Goal: Task Accomplishment & Management: Manage account settings

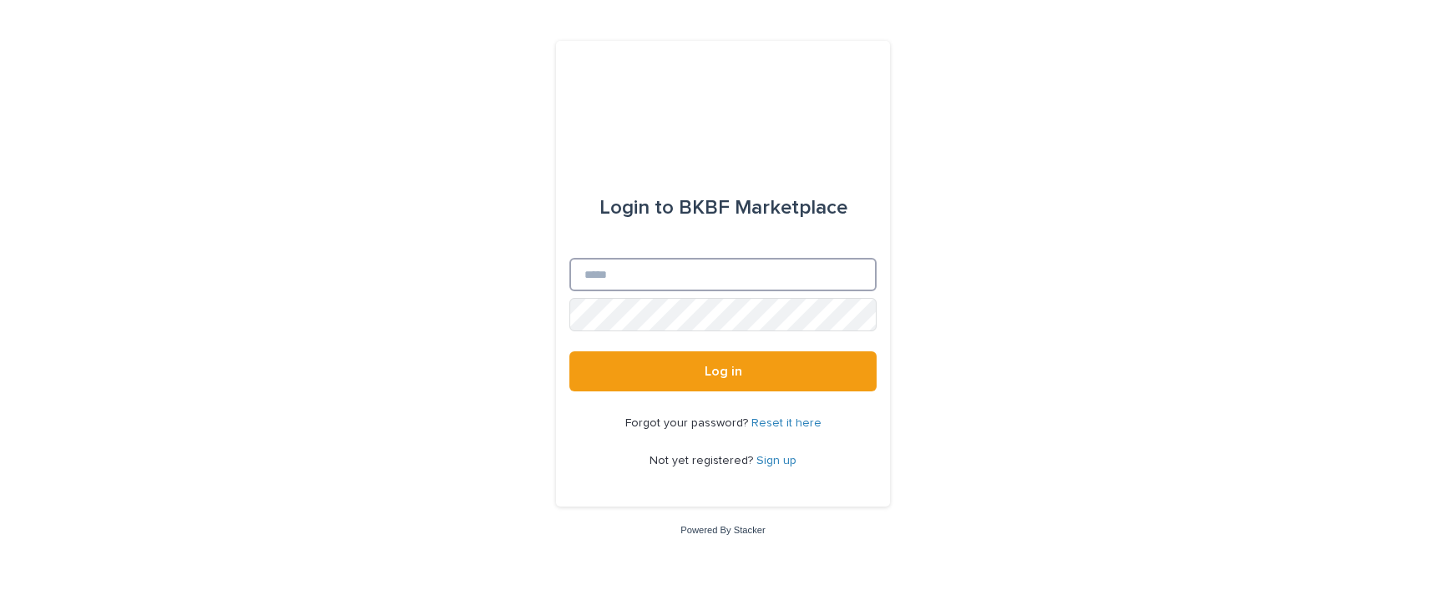
click at [639, 271] on input "Email" at bounding box center [722, 274] width 307 height 33
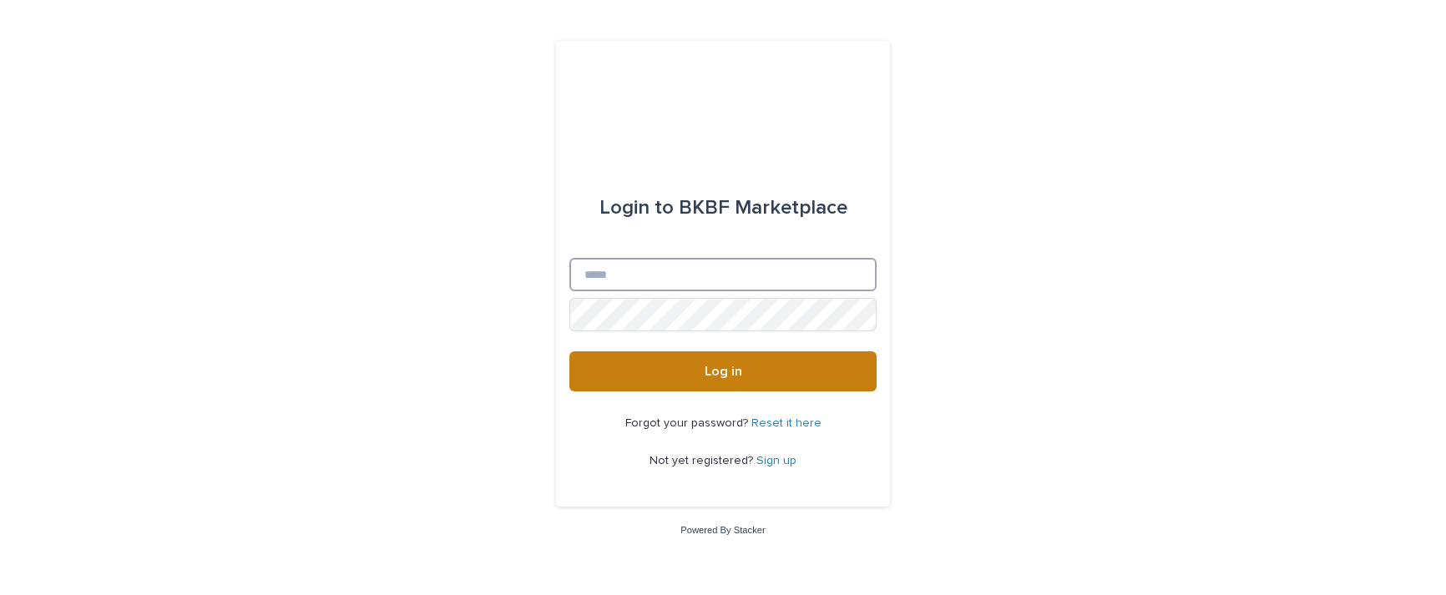
type input "**********"
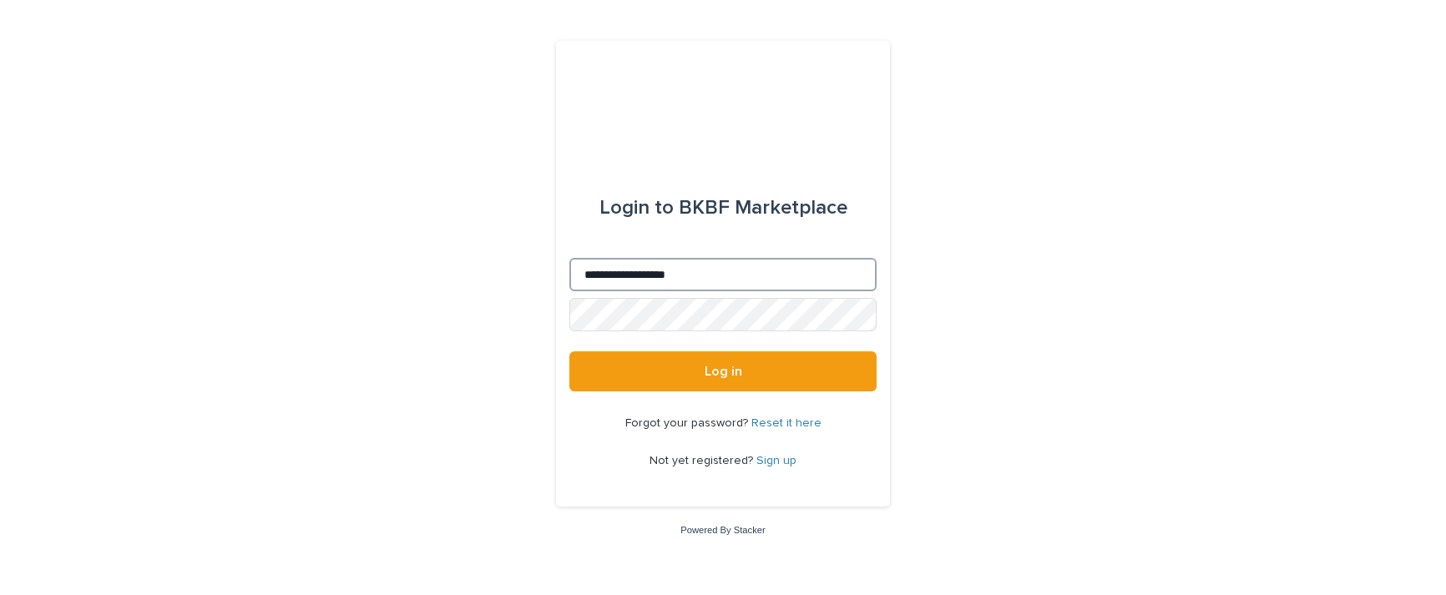
click at [766, 278] on input "**********" at bounding box center [722, 274] width 307 height 33
click at [779, 423] on link "Reset it here" at bounding box center [786, 423] width 70 height 12
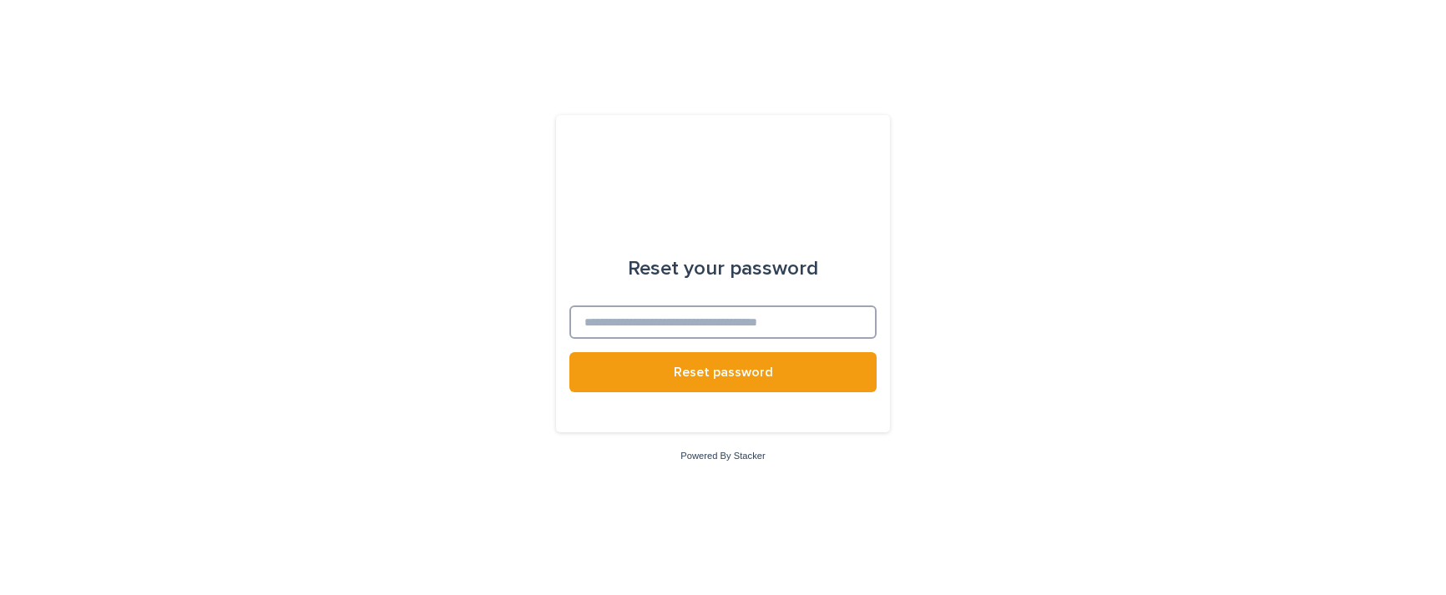
click at [668, 315] on input at bounding box center [722, 322] width 307 height 33
type input "**********"
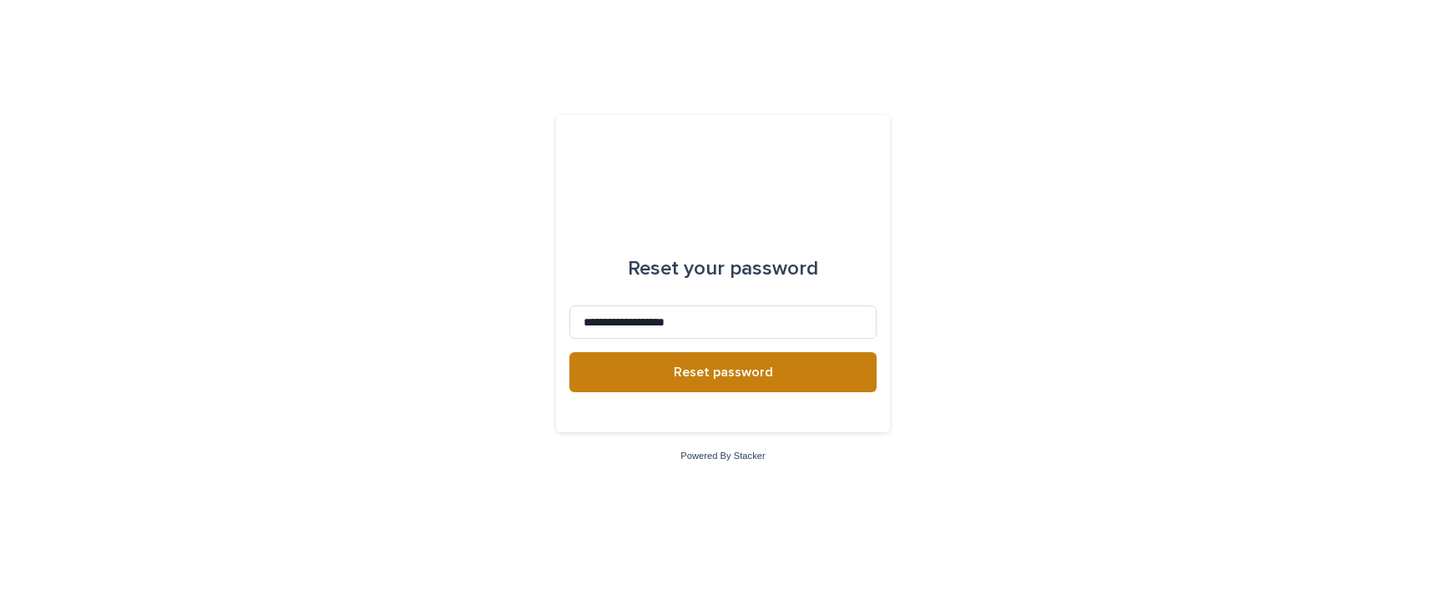
click at [756, 382] on button "Reset password" at bounding box center [722, 372] width 307 height 40
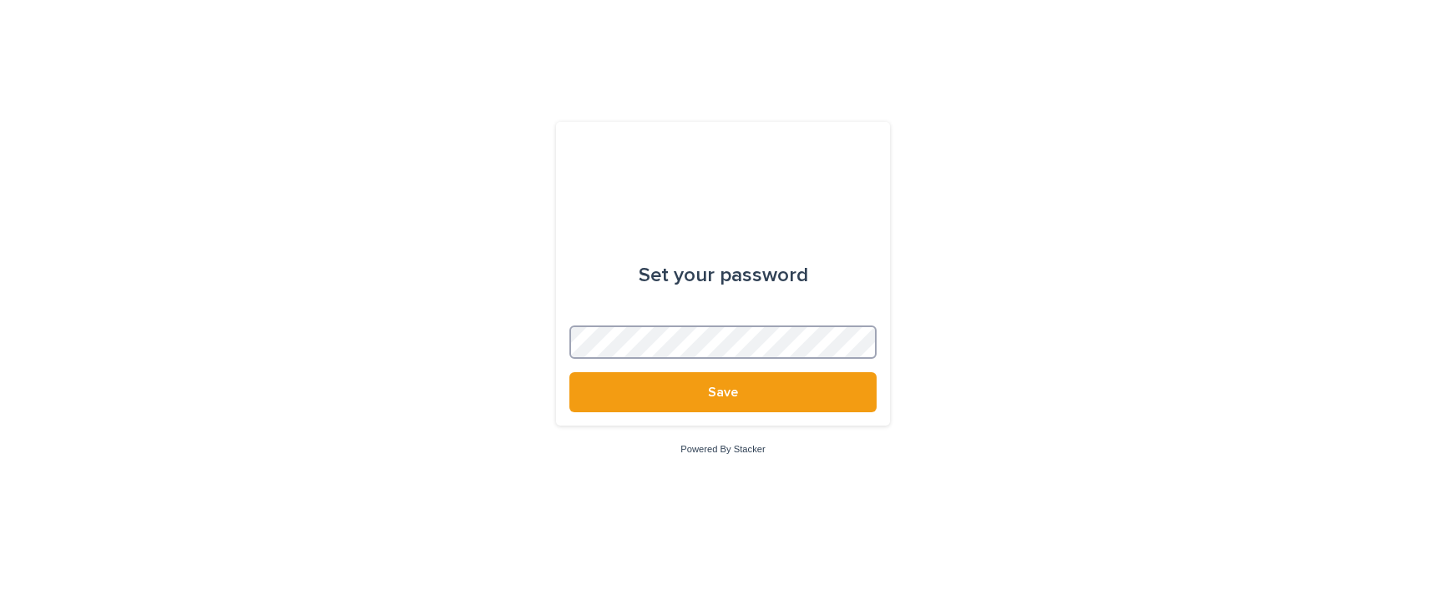
click at [569, 372] on button "Save" at bounding box center [722, 392] width 307 height 40
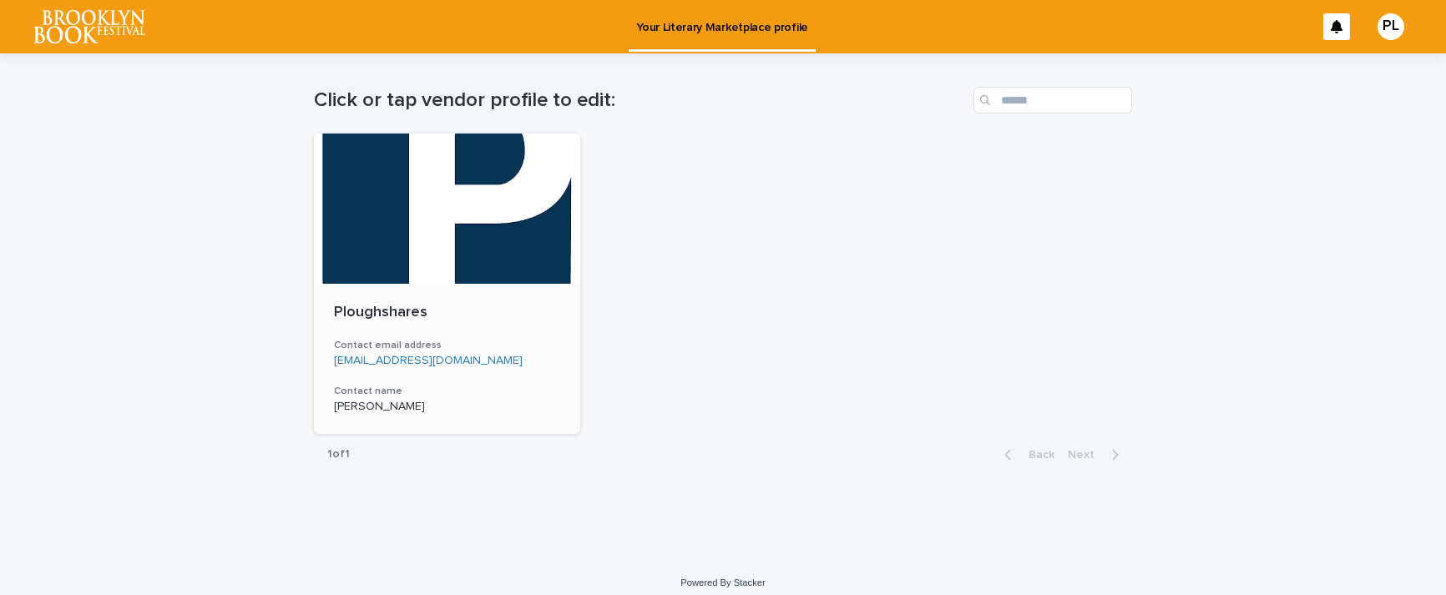
click at [463, 195] on div at bounding box center [447, 209] width 266 height 150
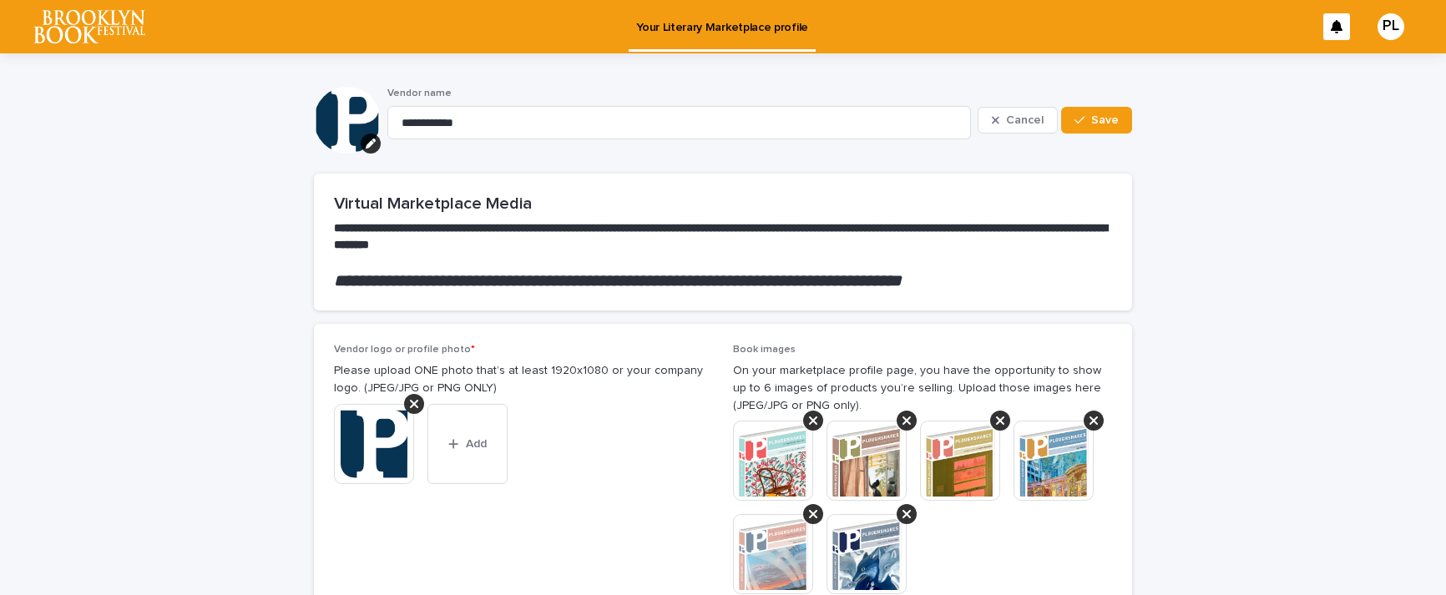
click at [1384, 31] on div "PL" at bounding box center [1391, 26] width 27 height 27
click at [1384, 31] on div at bounding box center [723, 26] width 1446 height 53
click at [1339, 24] on div "PL" at bounding box center [1367, 27] width 89 height 70
click at [1331, 28] on icon at bounding box center [1337, 26] width 12 height 13
click at [35, 18] on img at bounding box center [89, 26] width 112 height 33
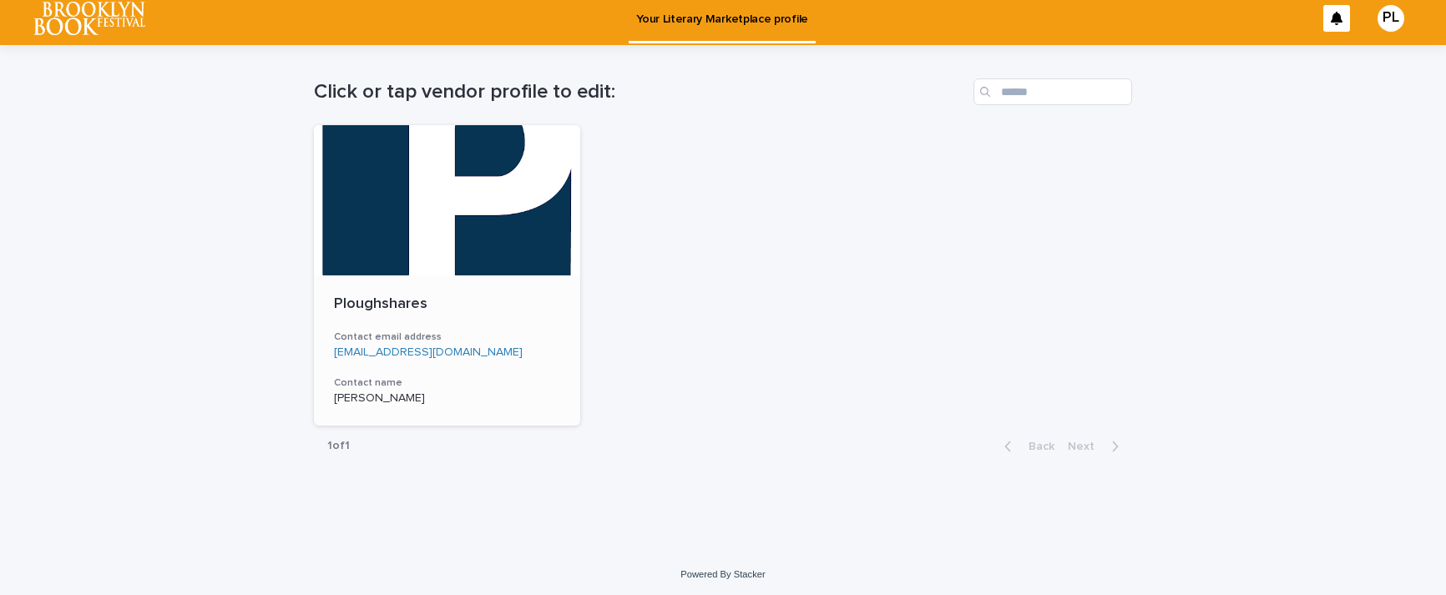
scroll to position [11, 0]
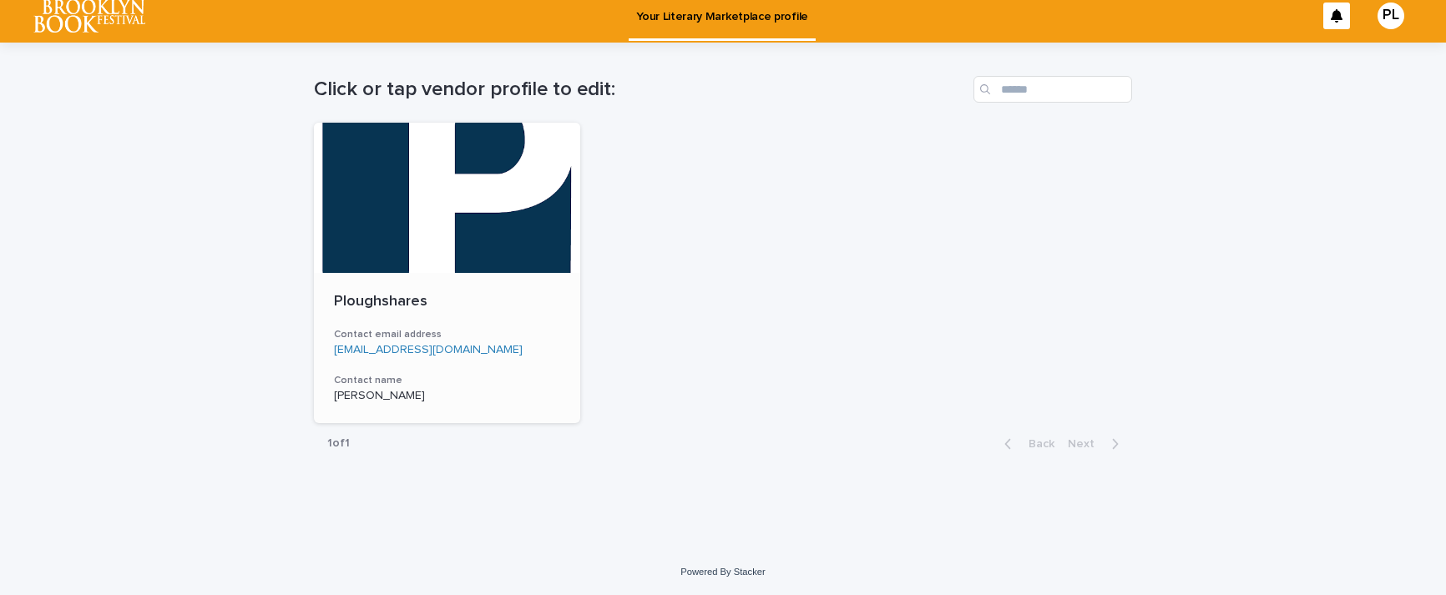
click at [493, 293] on p "Ploughshares" at bounding box center [447, 302] width 226 height 18
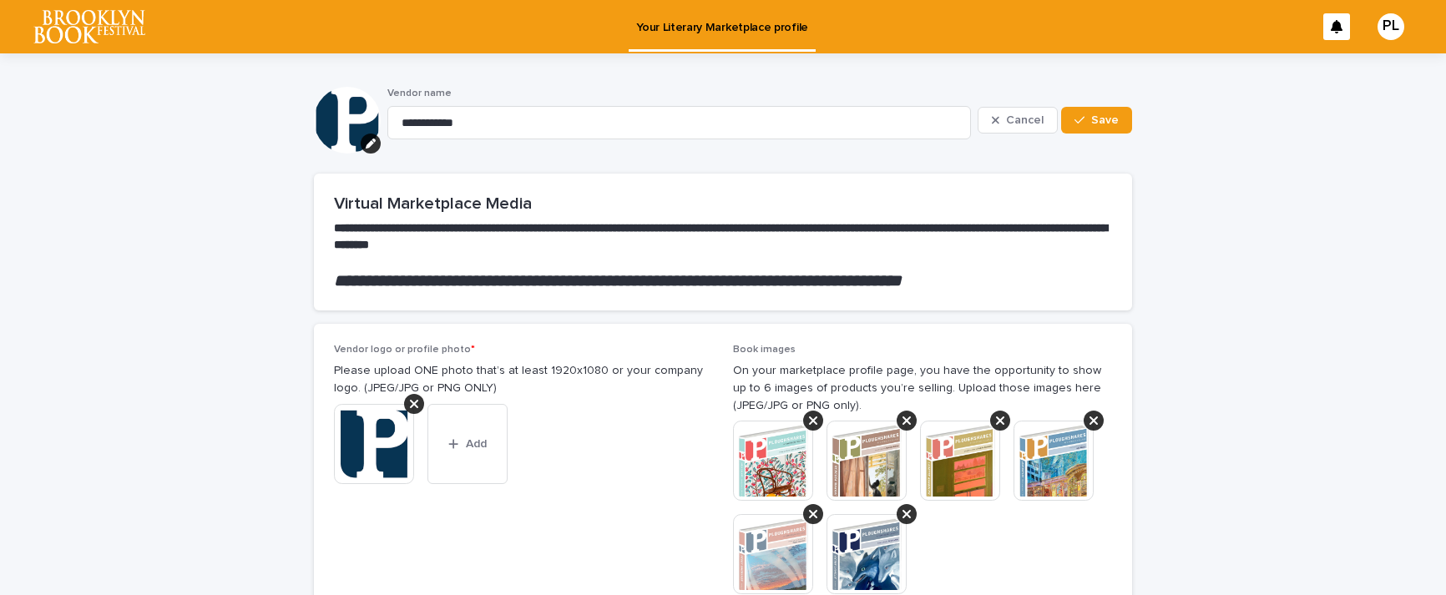
click at [732, 17] on p "Your Literary Marketplace profile" at bounding box center [722, 17] width 172 height 35
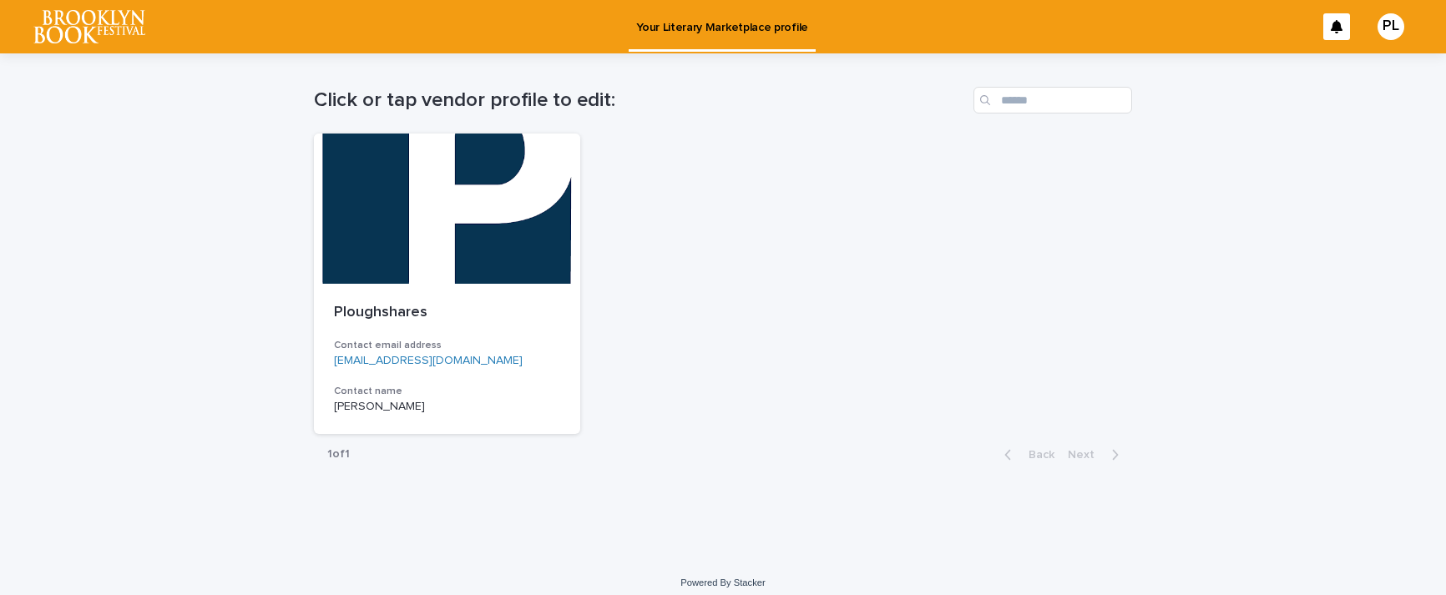
click at [79, 30] on img at bounding box center [89, 26] width 112 height 33
click at [92, 37] on img at bounding box center [89, 26] width 112 height 33
